Goal: Information Seeking & Learning: Learn about a topic

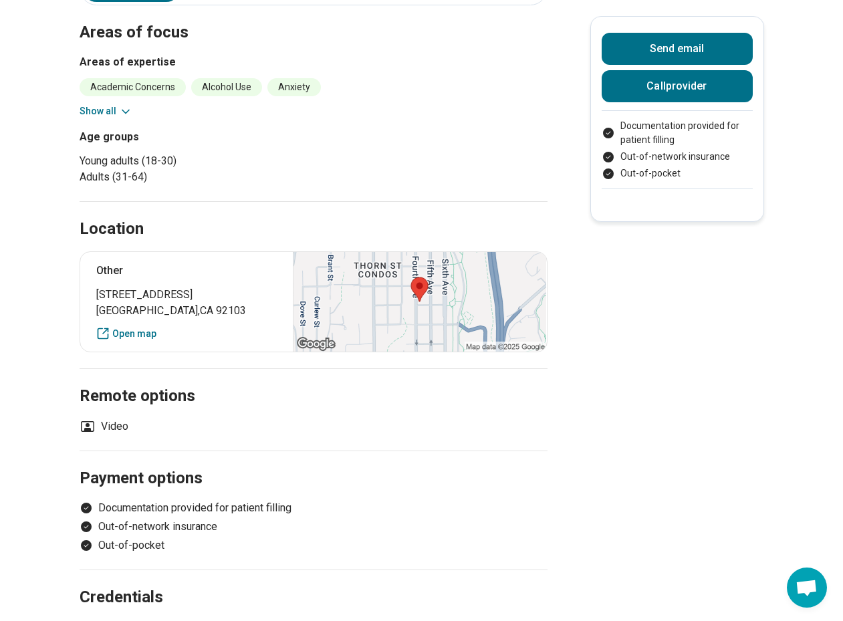
scroll to position [401, 0]
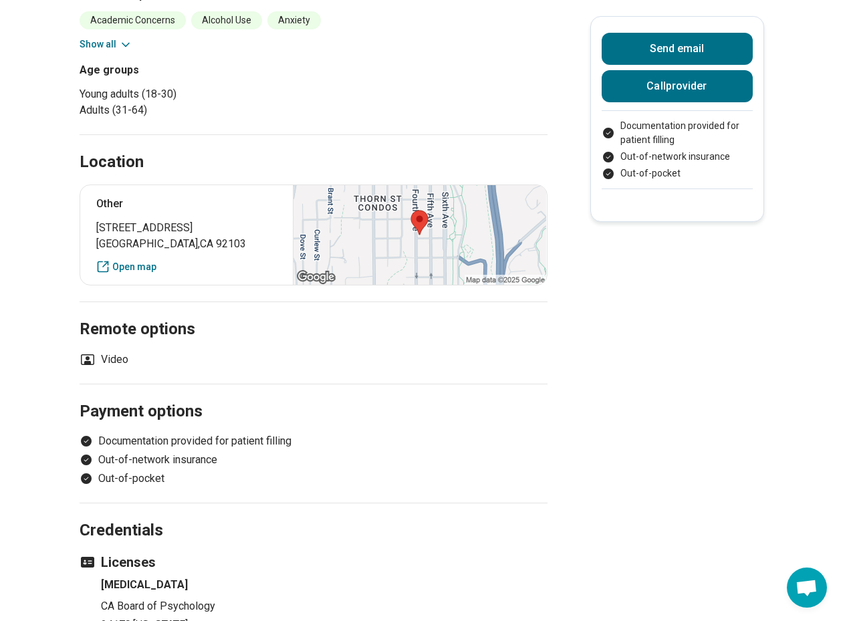
click at [178, 452] on li "Out-of-network insurance" at bounding box center [314, 460] width 468 height 16
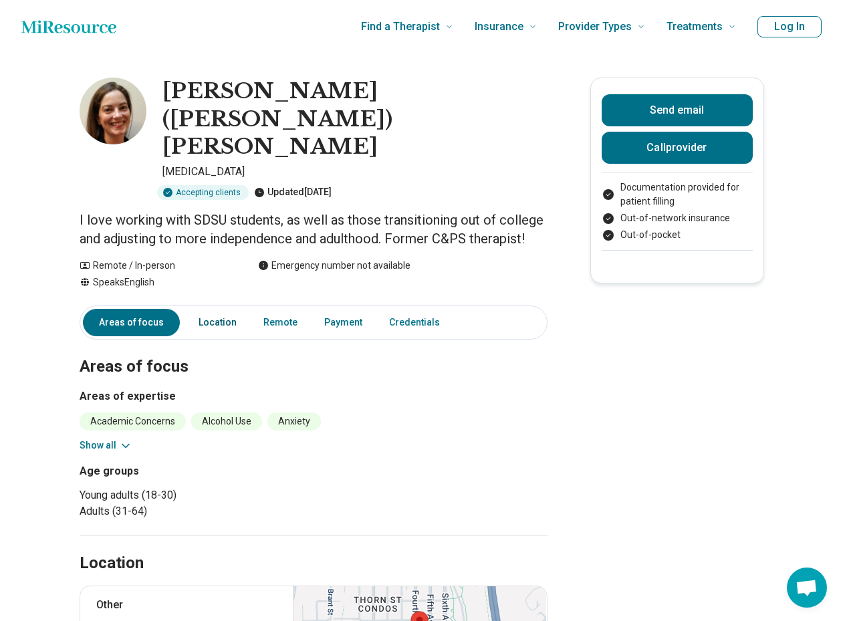
click at [235, 309] on link "Location" at bounding box center [217, 322] width 54 height 27
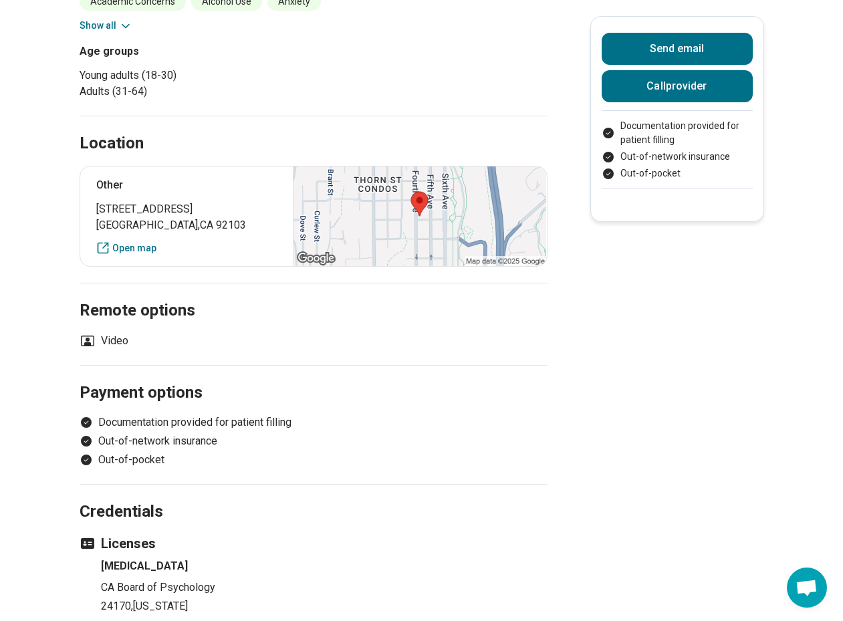
scroll to position [497, 0]
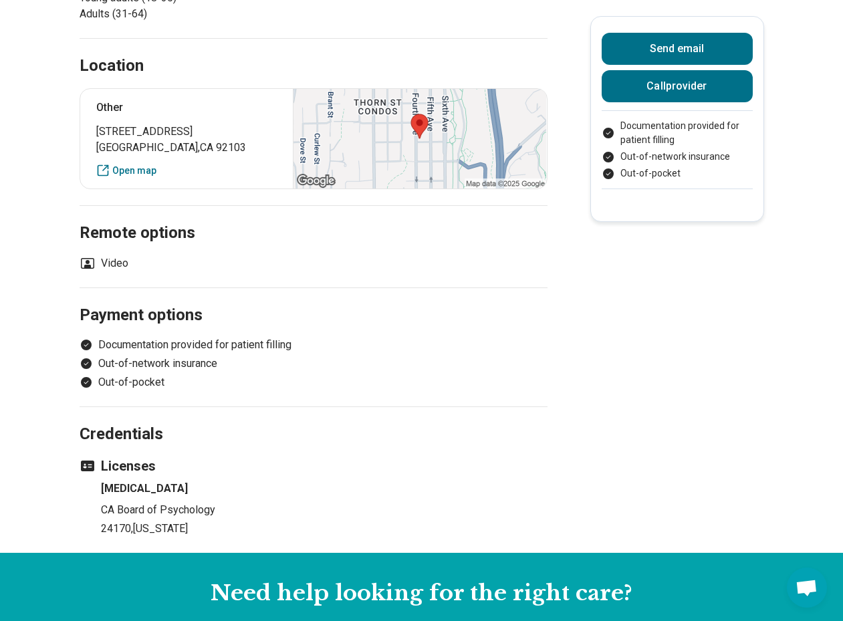
click at [420, 99] on div at bounding box center [419, 139] width 253 height 100
click at [431, 89] on div at bounding box center [419, 139] width 253 height 100
click at [422, 89] on div at bounding box center [419, 139] width 253 height 100
click at [386, 89] on div at bounding box center [419, 139] width 253 height 100
drag, startPoint x: 386, startPoint y: 88, endPoint x: 396, endPoint y: 120, distance: 34.1
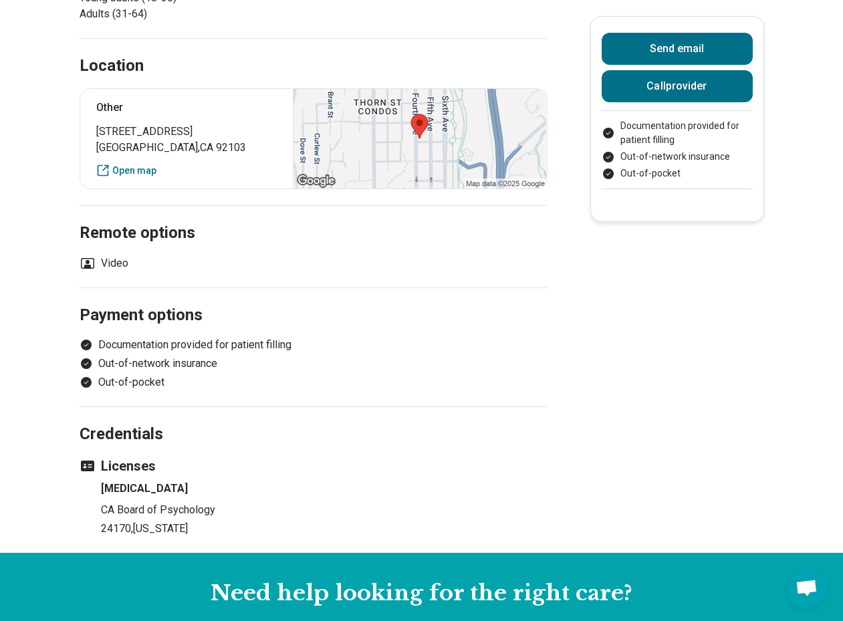
click at [396, 120] on div at bounding box center [419, 139] width 253 height 100
click at [109, 255] on li "Video" at bounding box center [104, 263] width 49 height 16
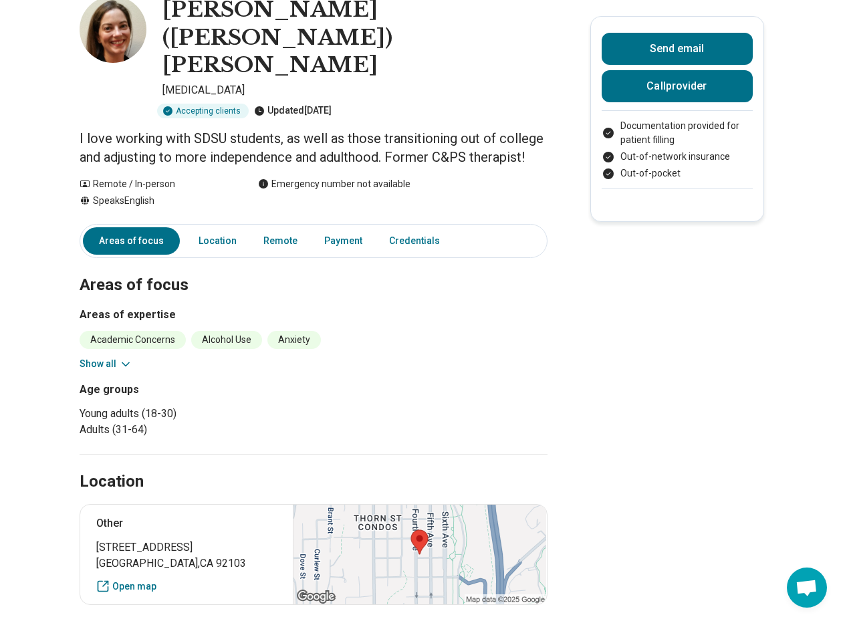
scroll to position [0, 0]
